Goal: Information Seeking & Learning: Understand process/instructions

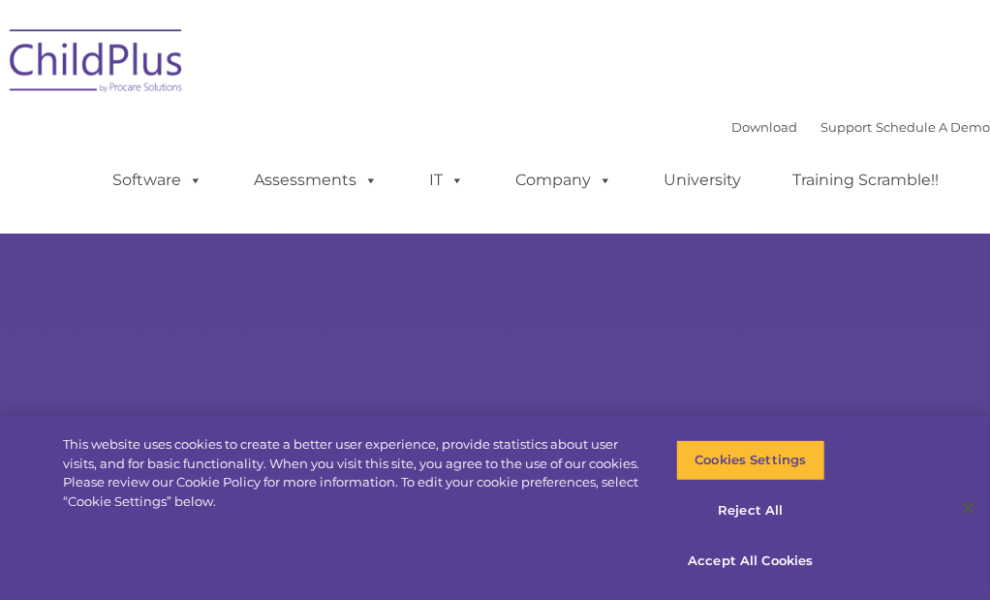
select select "MEDIUM"
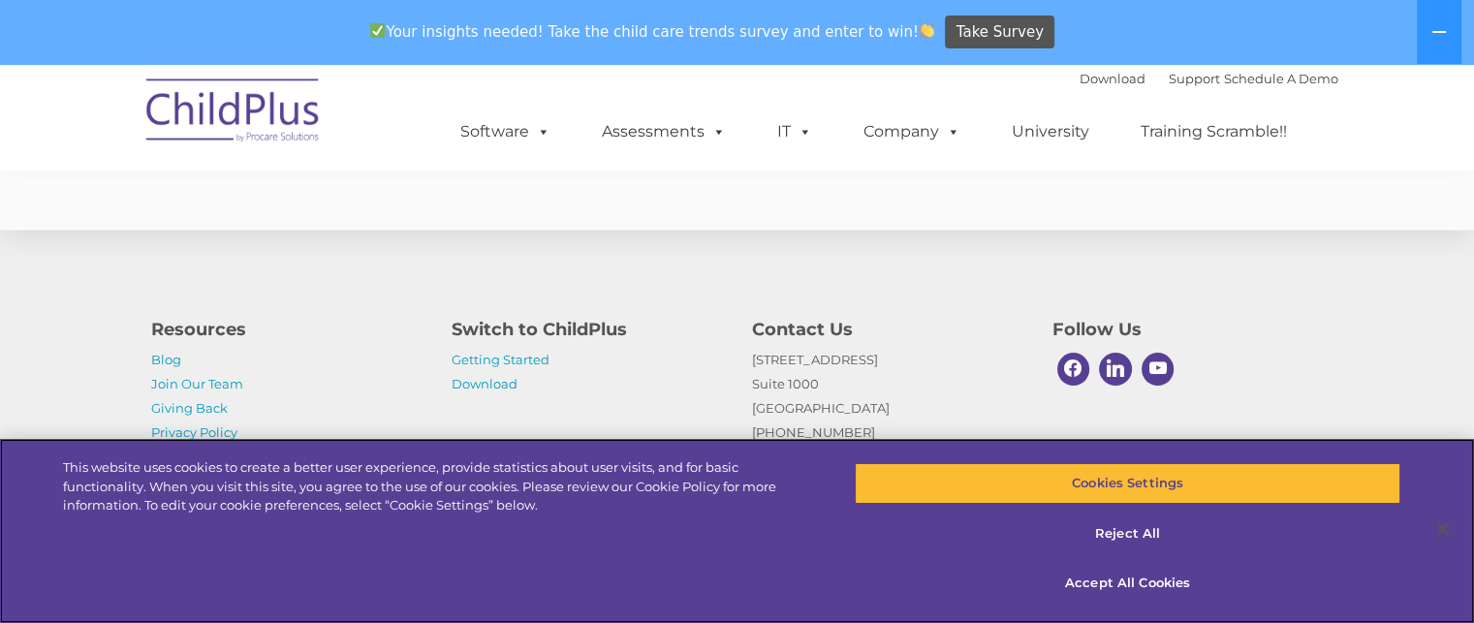
scroll to position [3648, 0]
click at [501, 360] on link "Getting Started" at bounding box center [501, 360] width 98 height 16
